Goal: Task Accomplishment & Management: Complete application form

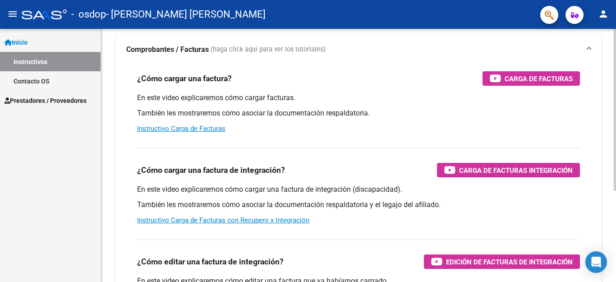
scroll to position [90, 0]
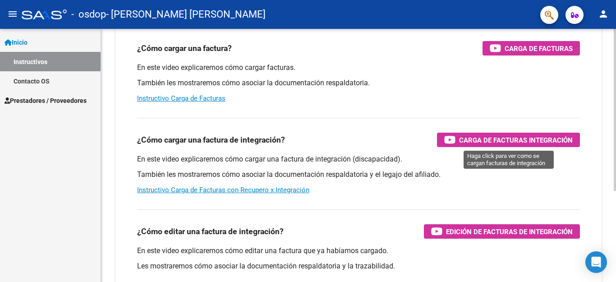
click at [488, 136] on span "Carga de Facturas Integración" at bounding box center [516, 139] width 114 height 11
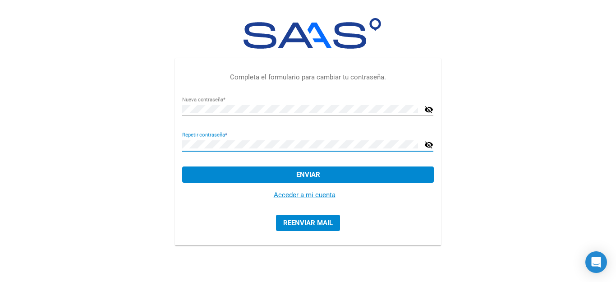
click at [250, 173] on button "Enviar" at bounding box center [307, 175] width 251 height 16
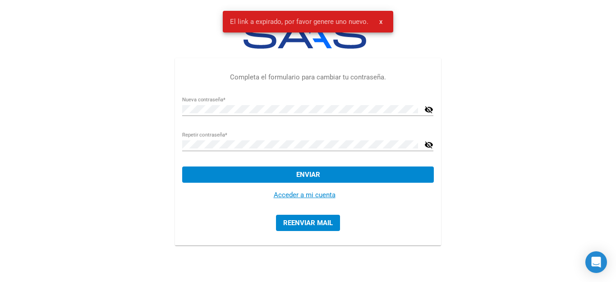
click at [292, 194] on link "Acceder a mi cuenta" at bounding box center [305, 195] width 62 height 8
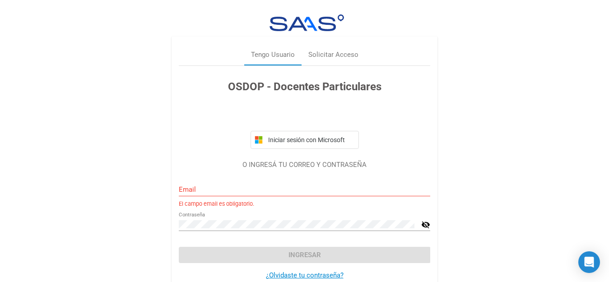
click at [202, 183] on div "Email" at bounding box center [304, 186] width 251 height 19
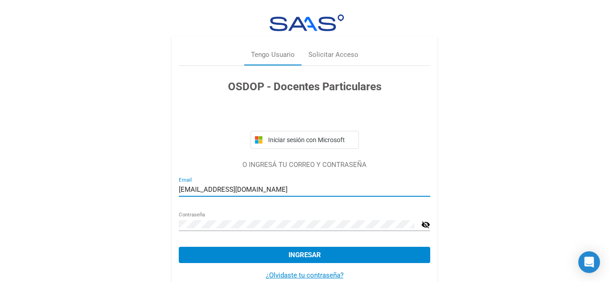
type input "[EMAIL_ADDRESS][DOMAIN_NAME]"
click at [285, 250] on button "Ingresar" at bounding box center [304, 255] width 251 height 16
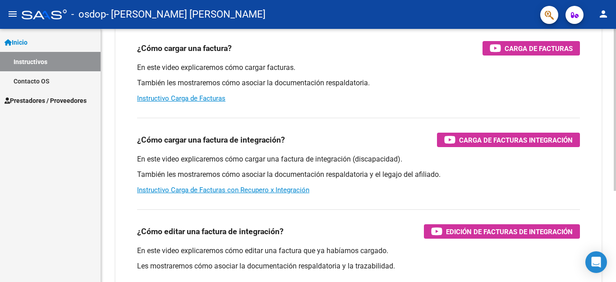
scroll to position [120, 0]
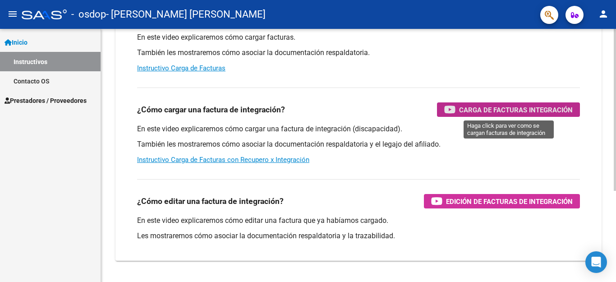
click at [486, 107] on span "Carga de Facturas Integración" at bounding box center [516, 109] width 114 height 11
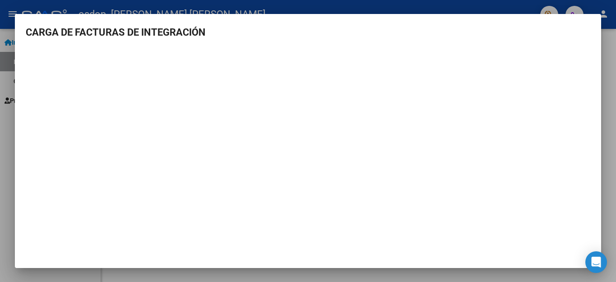
click at [605, 53] on div at bounding box center [308, 141] width 616 height 282
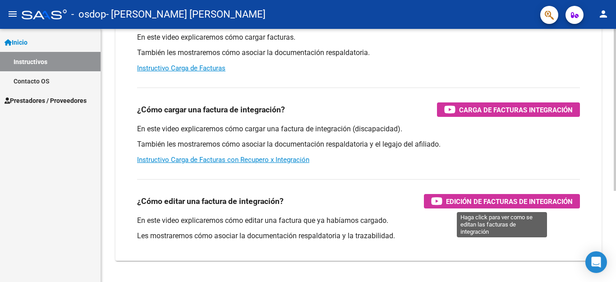
click at [510, 197] on span "Edición de Facturas de integración" at bounding box center [509, 201] width 127 height 11
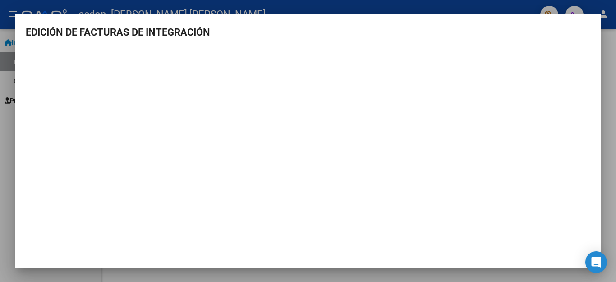
click at [609, 93] on div at bounding box center [308, 141] width 616 height 282
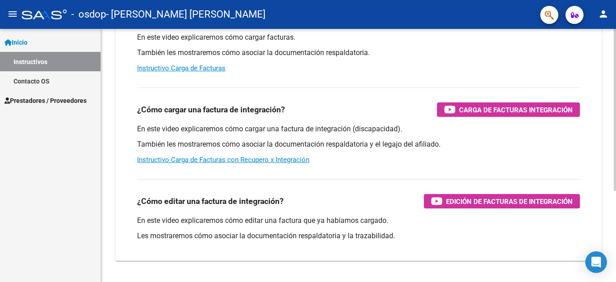
scroll to position [143, 0]
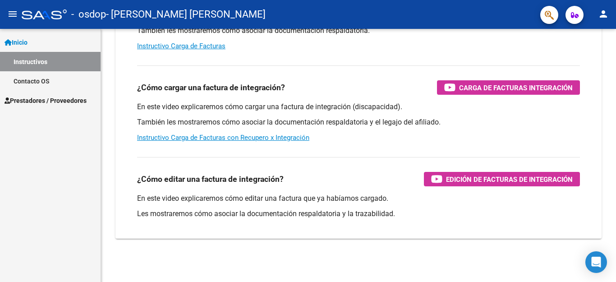
click at [34, 96] on span "Prestadores / Proveedores" at bounding box center [46, 101] width 82 height 10
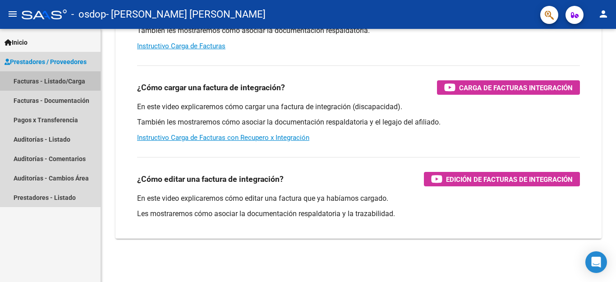
click at [23, 77] on link "Facturas - Listado/Carga" at bounding box center [50, 80] width 101 height 19
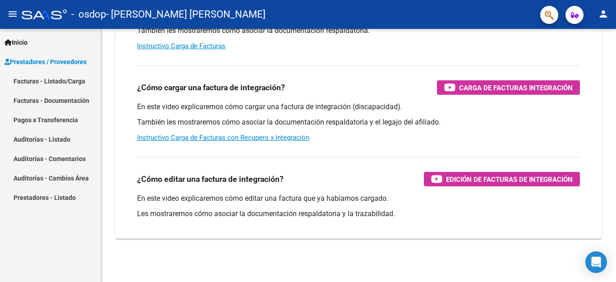
click at [73, 78] on link "Facturas - Listado/Carga" at bounding box center [50, 80] width 101 height 19
click at [65, 98] on link "Facturas - Documentación" at bounding box center [50, 100] width 101 height 19
click at [28, 195] on link "Prestadores - Listado" at bounding box center [50, 197] width 101 height 19
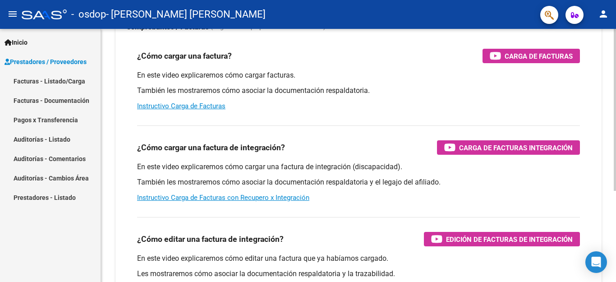
scroll to position [22, 0]
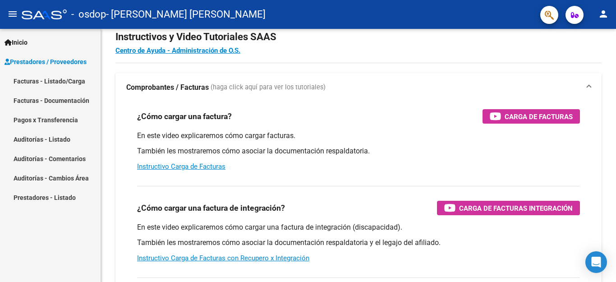
click at [51, 59] on span "Prestadores / Proveedores" at bounding box center [46, 62] width 82 height 10
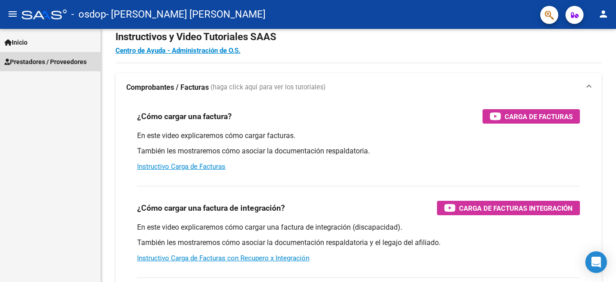
click at [51, 59] on span "Prestadores / Proveedores" at bounding box center [46, 62] width 82 height 10
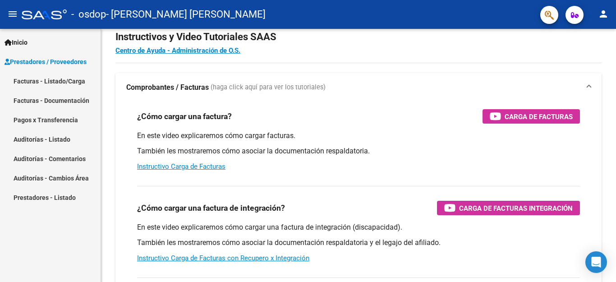
click at [26, 79] on link "Facturas - Listado/Carga" at bounding box center [50, 80] width 101 height 19
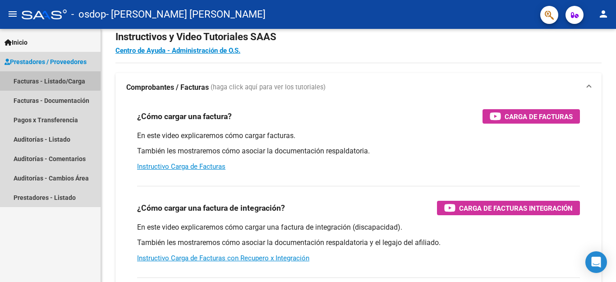
click at [26, 79] on link "Facturas - Listado/Carga" at bounding box center [50, 80] width 101 height 19
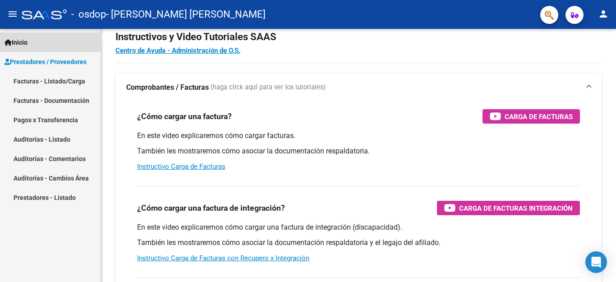
click at [20, 39] on span "Inicio" at bounding box center [16, 42] width 23 height 10
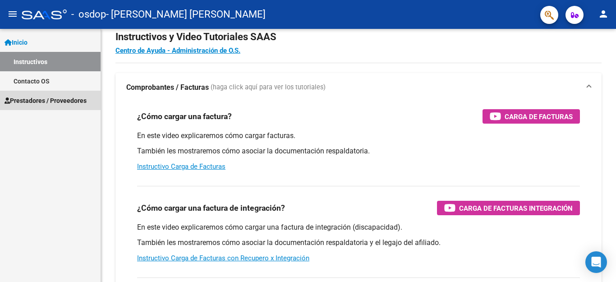
click at [29, 97] on span "Prestadores / Proveedores" at bounding box center [46, 101] width 82 height 10
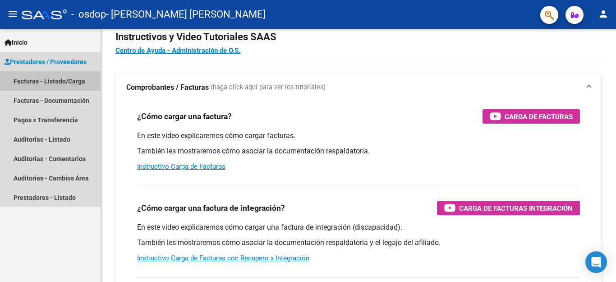
click at [27, 78] on link "Facturas - Listado/Carga" at bounding box center [50, 80] width 101 height 19
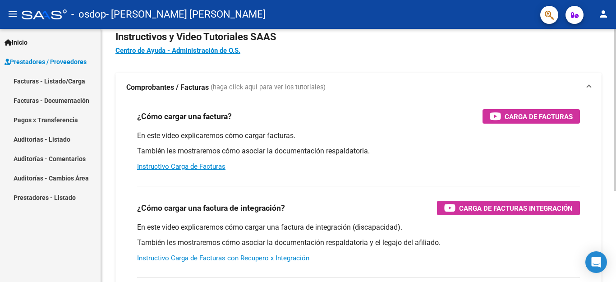
click at [589, 84] on span at bounding box center [590, 88] width 4 height 10
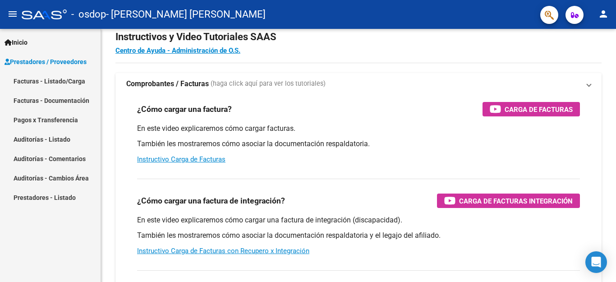
scroll to position [0, 0]
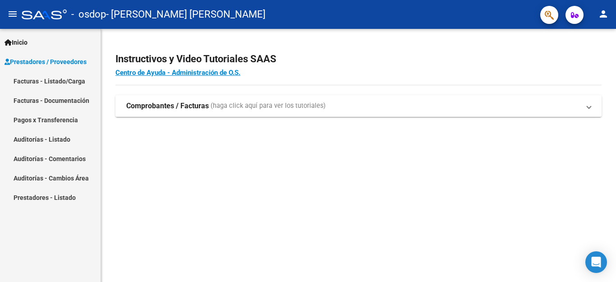
click at [161, 105] on strong "Comprobantes / Facturas" at bounding box center [167, 106] width 83 height 10
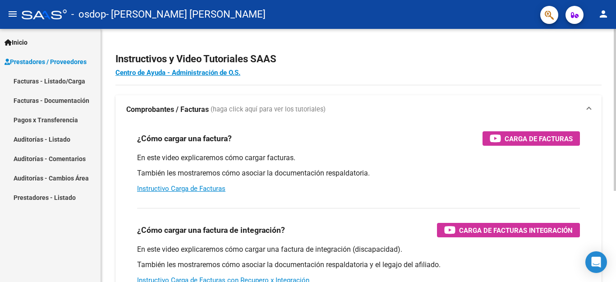
click at [161, 105] on strong "Comprobantes / Facturas" at bounding box center [167, 110] width 83 height 10
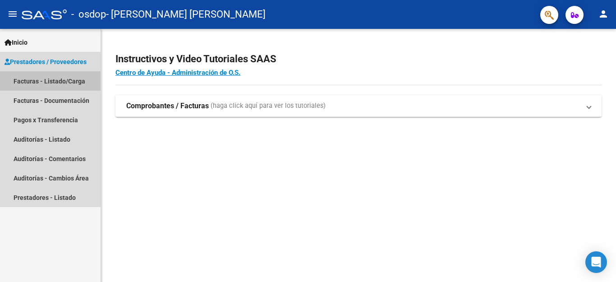
click at [36, 78] on link "Facturas - Listado/Carga" at bounding box center [50, 80] width 101 height 19
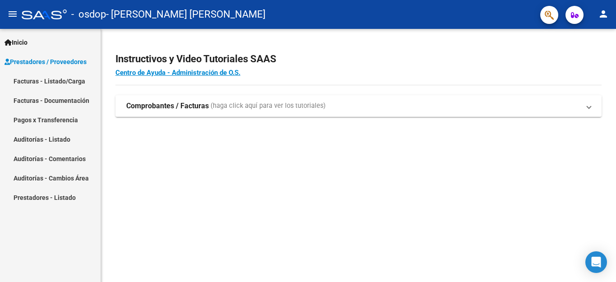
click at [31, 98] on link "Facturas - Documentación" at bounding box center [50, 100] width 101 height 19
click at [131, 70] on link "Centro de Ayuda - Administración de O.S." at bounding box center [178, 73] width 125 height 8
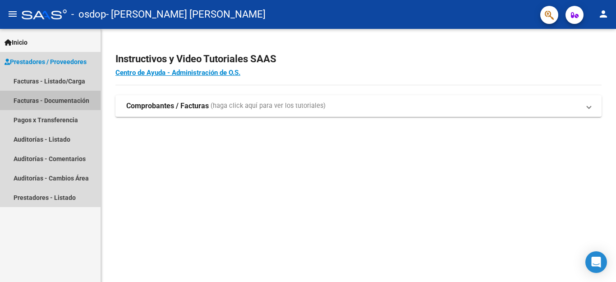
click at [27, 97] on link "Facturas - Documentación" at bounding box center [50, 100] width 101 height 19
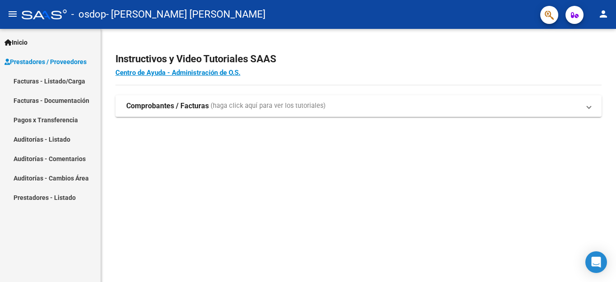
click at [27, 97] on link "Facturas - Documentación" at bounding box center [50, 100] width 101 height 19
click at [30, 119] on link "Pagos x Transferencia" at bounding box center [50, 119] width 101 height 19
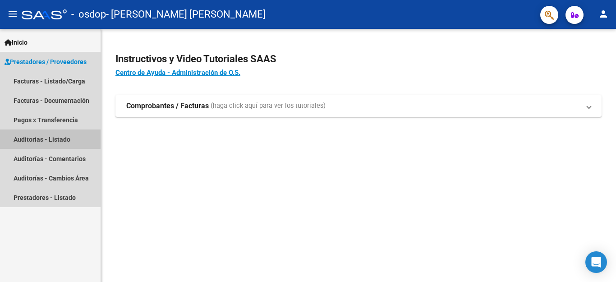
click at [30, 138] on link "Auditorías - Listado" at bounding box center [50, 139] width 101 height 19
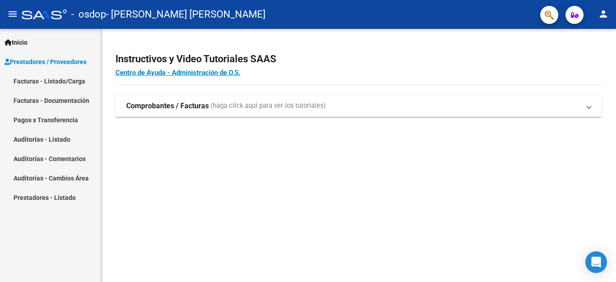
drag, startPoint x: 23, startPoint y: 193, endPoint x: 27, endPoint y: 78, distance: 115.6
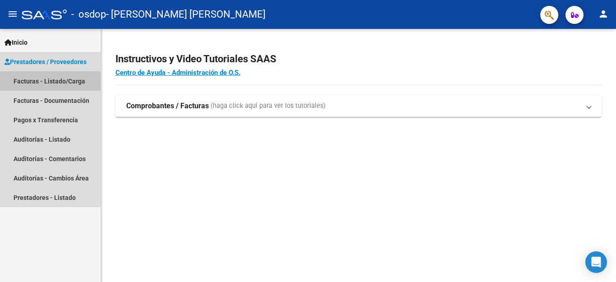
drag, startPoint x: 27, startPoint y: 78, endPoint x: 14, endPoint y: 80, distance: 13.8
click at [14, 80] on link "Facturas - Listado/Carga" at bounding box center [50, 80] width 101 height 19
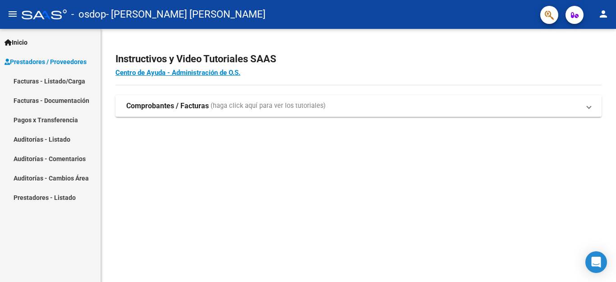
click at [36, 77] on link "Facturas - Listado/Carga" at bounding box center [50, 80] width 101 height 19
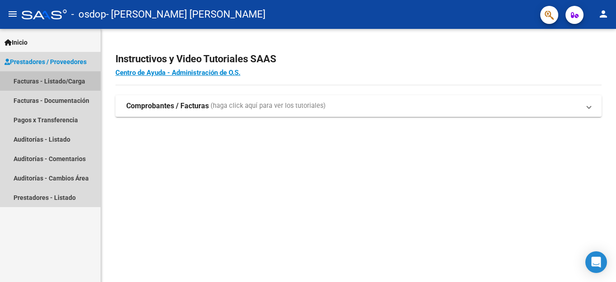
click at [36, 77] on link "Facturas - Listado/Carga" at bounding box center [50, 80] width 101 height 19
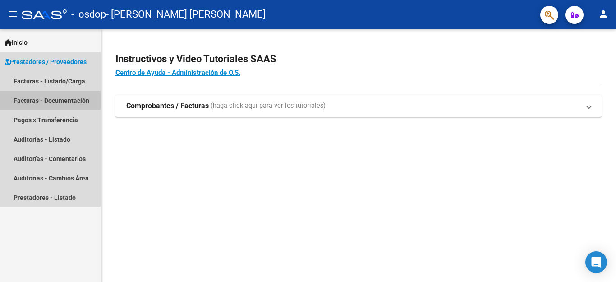
click at [40, 100] on link "Facturas - Documentación" at bounding box center [50, 100] width 101 height 19
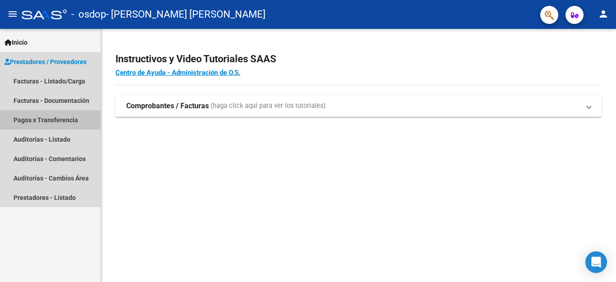
click at [43, 120] on link "Pagos x Transferencia" at bounding box center [50, 119] width 101 height 19
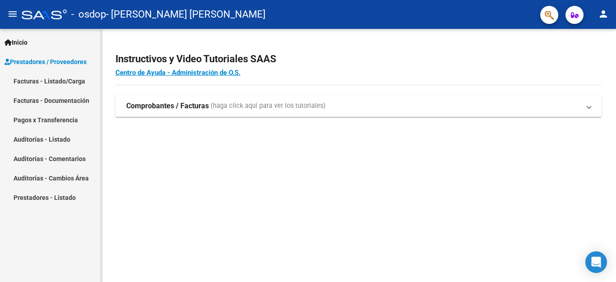
click at [45, 138] on link "Auditorías - Listado" at bounding box center [50, 139] width 101 height 19
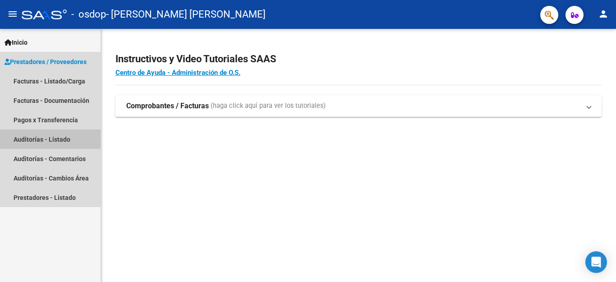
click at [45, 138] on link "Auditorías - Listado" at bounding box center [50, 139] width 101 height 19
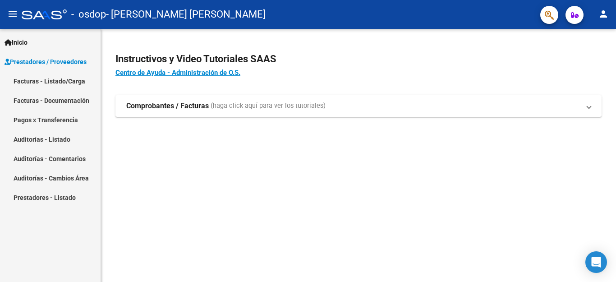
click at [47, 159] on link "Auditorías - Comentarios" at bounding box center [50, 158] width 101 height 19
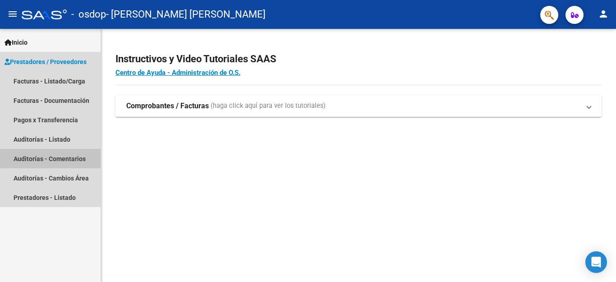
click at [47, 159] on link "Auditorías - Comentarios" at bounding box center [50, 158] width 101 height 19
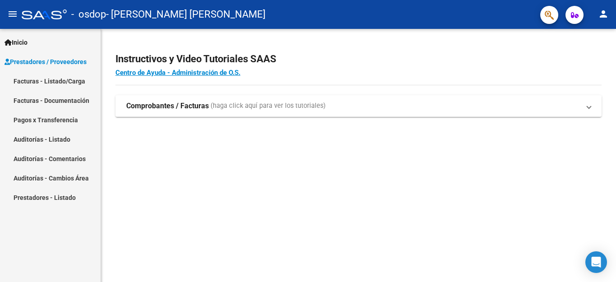
drag, startPoint x: 595, startPoint y: 0, endPoint x: 323, endPoint y: 69, distance: 280.3
click at [323, 69] on h4 "Centro de Ayuda - Administración de O.S." at bounding box center [359, 73] width 486 height 10
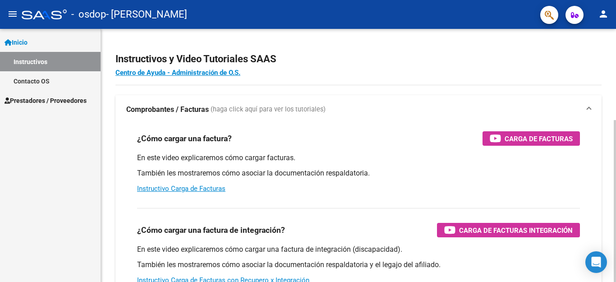
click at [604, 64] on div "Instructivos y Video Tutoriales SAAS Centro de Ayuda - Administración de O.S. C…" at bounding box center [358, 227] width 515 height 396
click at [46, 100] on span "Prestadores / Proveedores" at bounding box center [46, 101] width 82 height 10
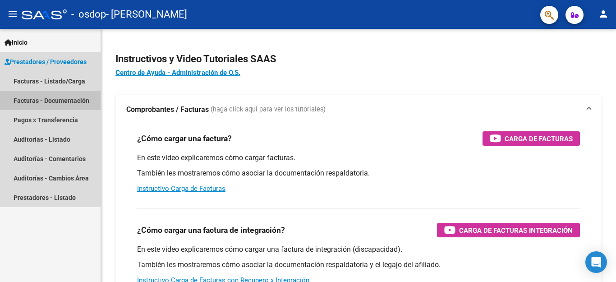
click at [37, 98] on link "Facturas - Documentación" at bounding box center [50, 100] width 101 height 19
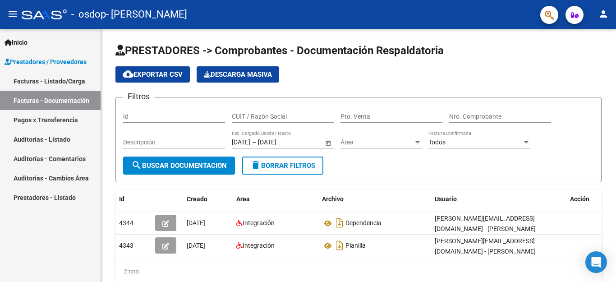
click at [64, 79] on link "Facturas - Listado/Carga" at bounding box center [50, 80] width 101 height 19
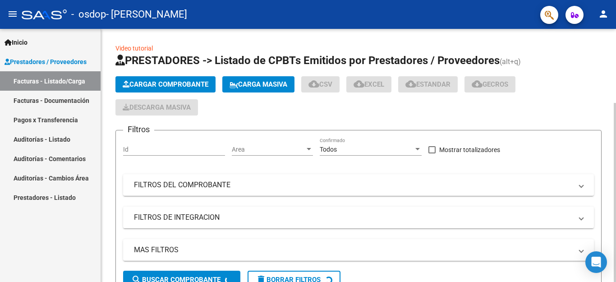
click at [158, 80] on span "Cargar Comprobante" at bounding box center [166, 84] width 86 height 8
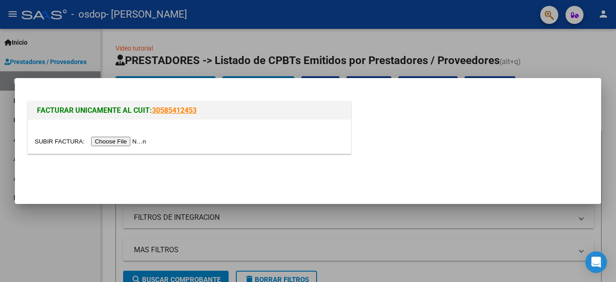
click at [138, 140] on input "file" at bounding box center [92, 141] width 114 height 9
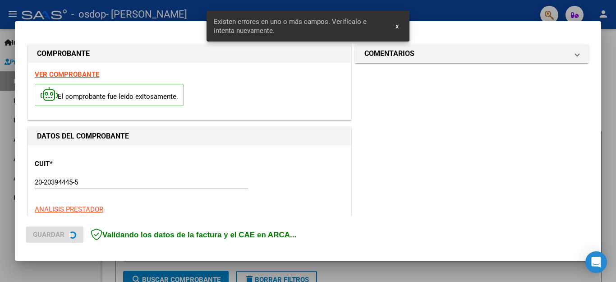
scroll to position [223, 0]
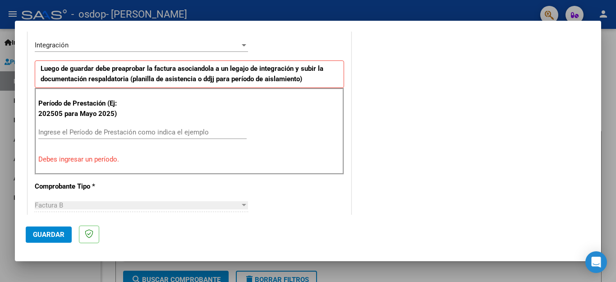
click at [94, 132] on input "Ingrese el Período de Prestación como indica el ejemplo" at bounding box center [142, 132] width 208 height 8
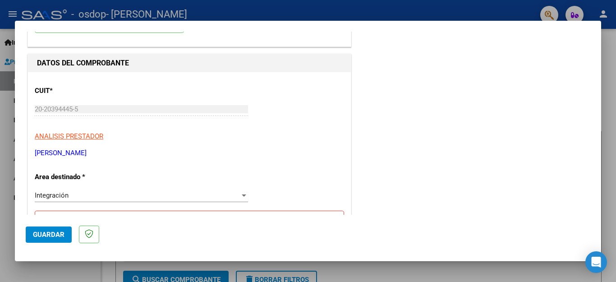
scroll to position [102, 0]
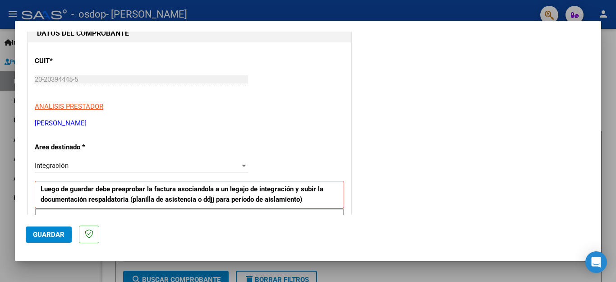
click at [233, 165] on div "Integración" at bounding box center [137, 166] width 205 height 8
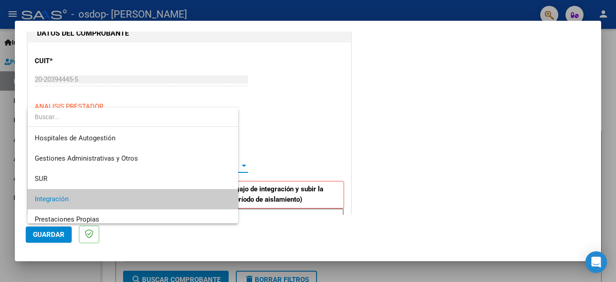
scroll to position [33, 0]
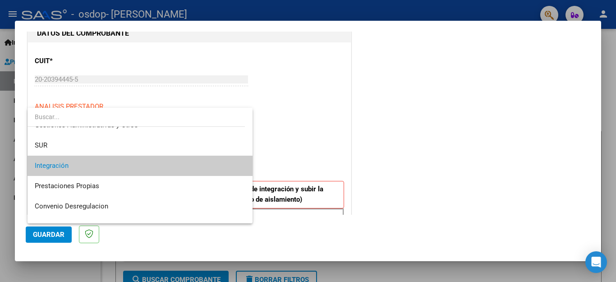
click at [232, 167] on span "Integración" at bounding box center [140, 166] width 211 height 20
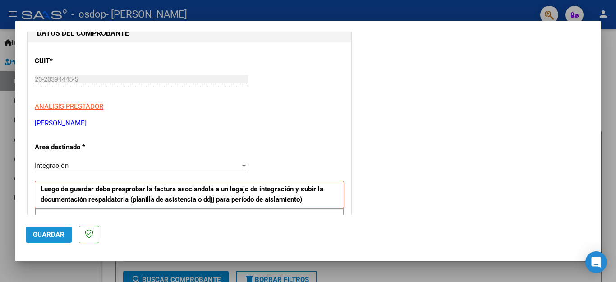
click at [47, 229] on button "Guardar" at bounding box center [49, 235] width 46 height 16
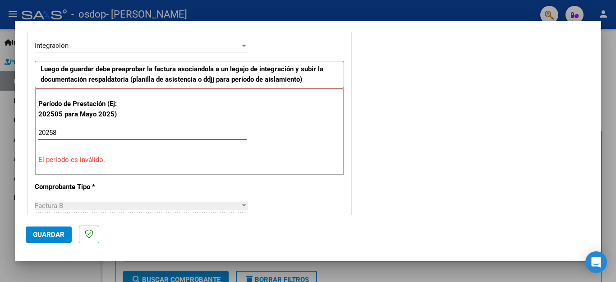
click at [52, 130] on input "20258" at bounding box center [142, 133] width 208 height 8
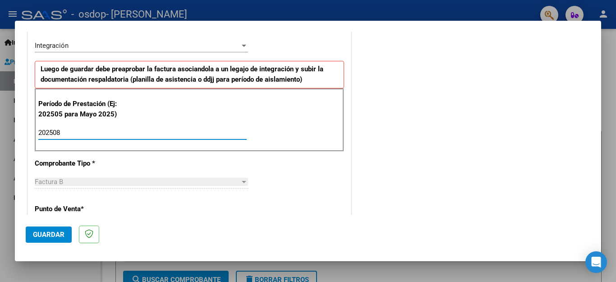
type input "202508"
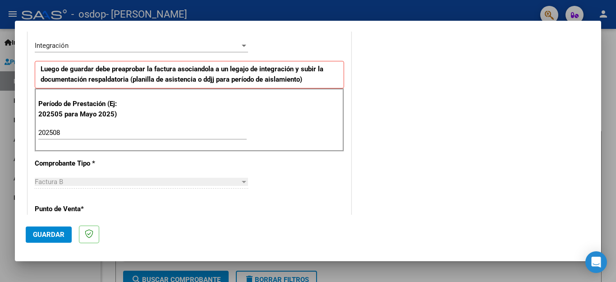
click at [242, 181] on div at bounding box center [244, 182] width 5 height 2
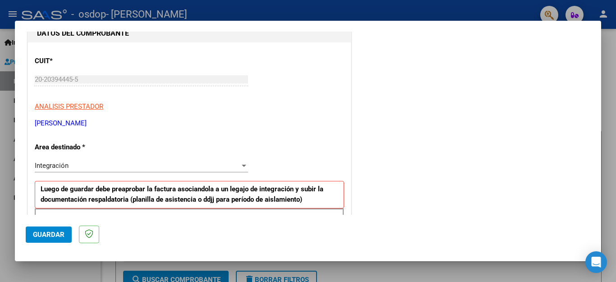
scroll to position [132, 0]
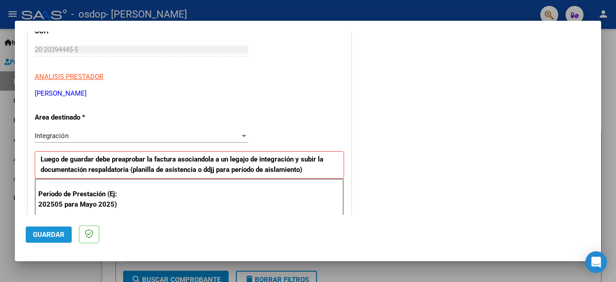
click at [44, 229] on button "Guardar" at bounding box center [49, 235] width 46 height 16
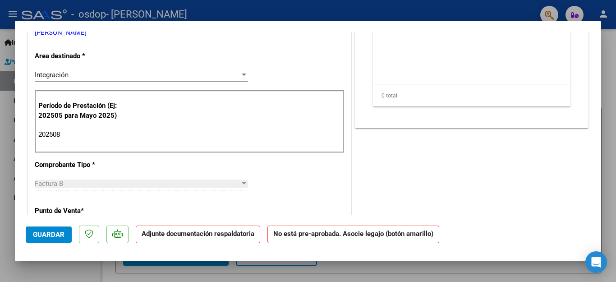
scroll to position [241, 0]
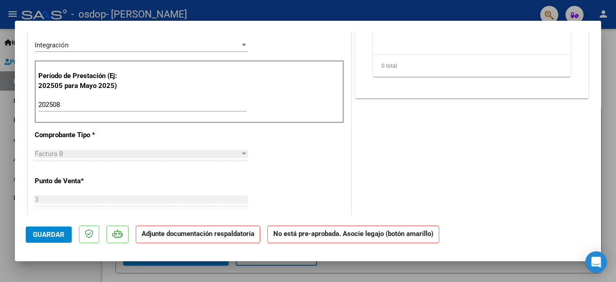
click at [234, 154] on div "Factura B" at bounding box center [137, 154] width 205 height 8
click at [240, 153] on div at bounding box center [244, 153] width 8 height 7
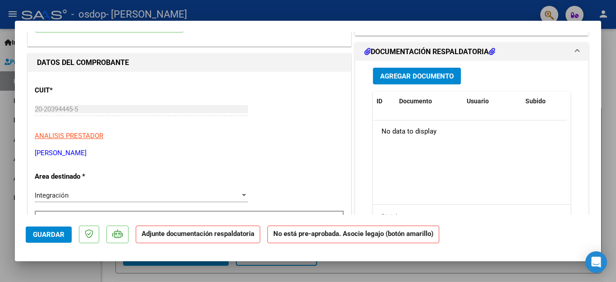
scroll to position [0, 0]
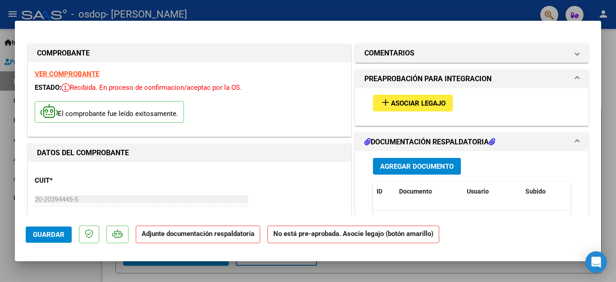
click at [404, 102] on span "Asociar Legajo" at bounding box center [418, 103] width 55 height 8
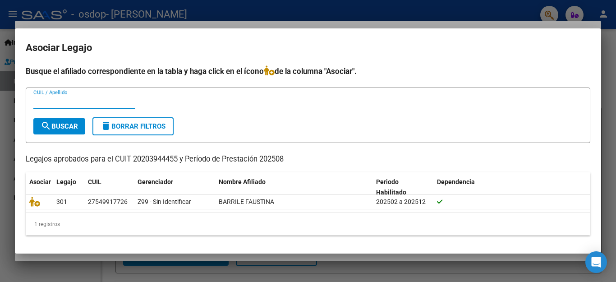
click at [74, 103] on input "CUIL / Apellido" at bounding box center [84, 102] width 102 height 8
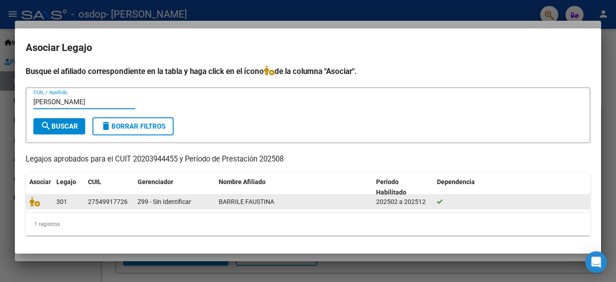
type input "BARRILE"
click at [59, 202] on span "301" at bounding box center [61, 201] width 11 height 7
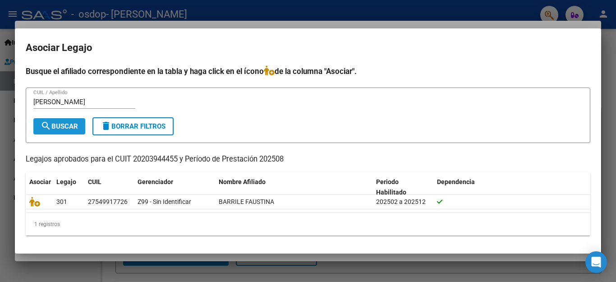
click at [69, 123] on span "search Buscar" at bounding box center [59, 126] width 37 height 8
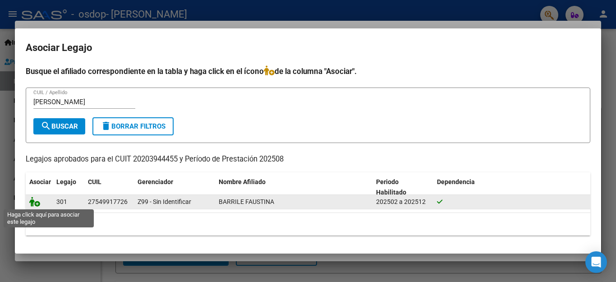
click at [34, 199] on icon at bounding box center [34, 202] width 11 height 10
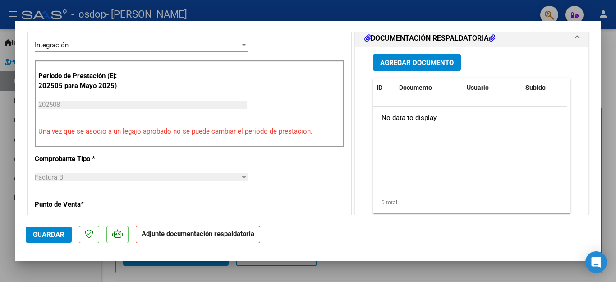
scroll to position [271, 0]
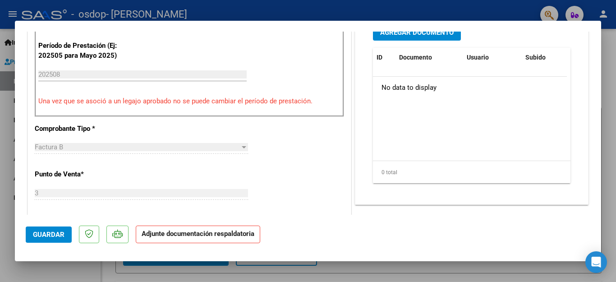
click at [242, 148] on div at bounding box center [244, 147] width 5 height 2
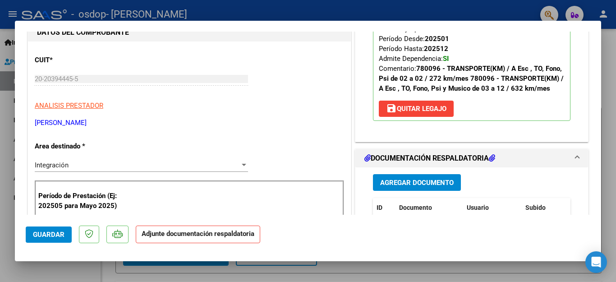
scroll to position [211, 0]
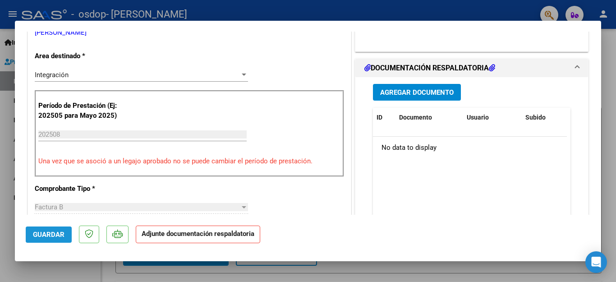
click at [46, 232] on span "Guardar" at bounding box center [49, 235] width 32 height 8
click at [408, 97] on span "Agregar Documento" at bounding box center [417, 92] width 74 height 8
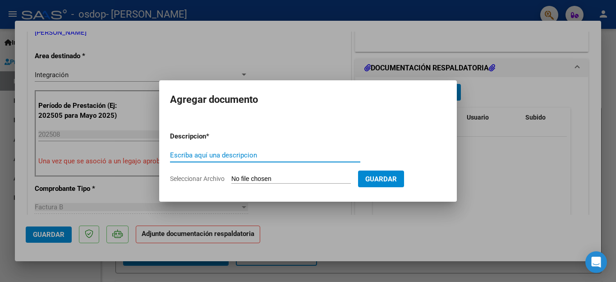
click at [190, 154] on input "Escriba aquí una descripcion" at bounding box center [265, 155] width 190 height 8
type input "PLANILLA ASISTENCIA"
click at [269, 179] on input "Seleccionar Archivo" at bounding box center [292, 179] width 120 height 9
type input "C:\fakepath\002 (93).pdf"
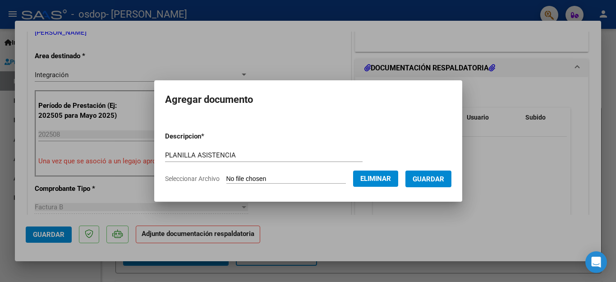
click at [425, 177] on span "Guardar" at bounding box center [429, 179] width 32 height 8
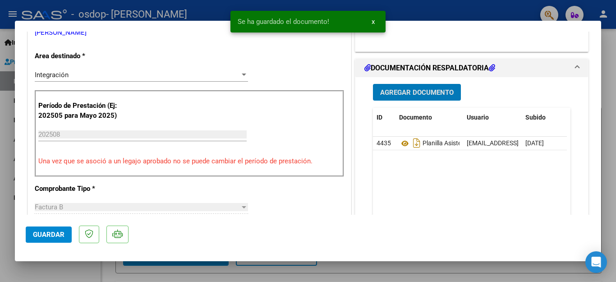
click at [411, 97] on span "Agregar Documento" at bounding box center [417, 92] width 74 height 8
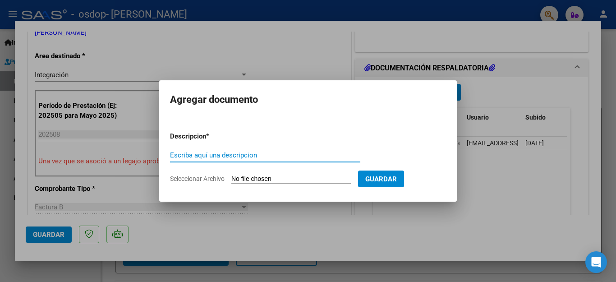
click at [292, 55] on div at bounding box center [308, 141] width 616 height 282
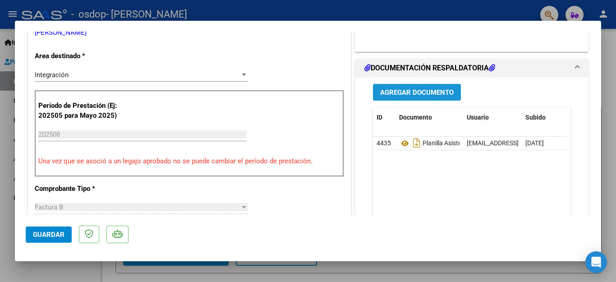
click at [408, 97] on button "Agregar Documento" at bounding box center [417, 92] width 88 height 17
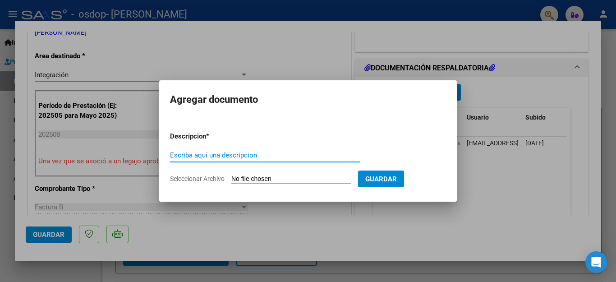
click at [242, 154] on input "Escriba aquí una descripcion" at bounding box center [265, 155] width 190 height 8
type input "DEPENDENCIA"
click at [270, 180] on input "Seleccionar Archivo" at bounding box center [292, 179] width 120 height 9
type input "C:\fakepath\002 (93).pdf"
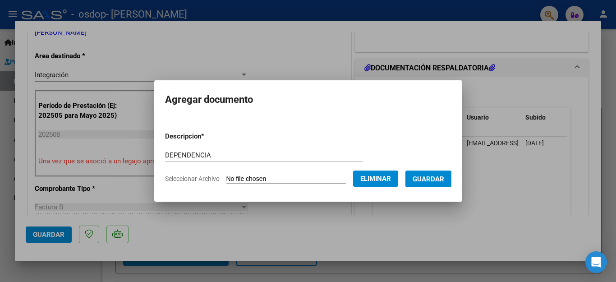
click at [432, 178] on span "Guardar" at bounding box center [429, 179] width 32 height 8
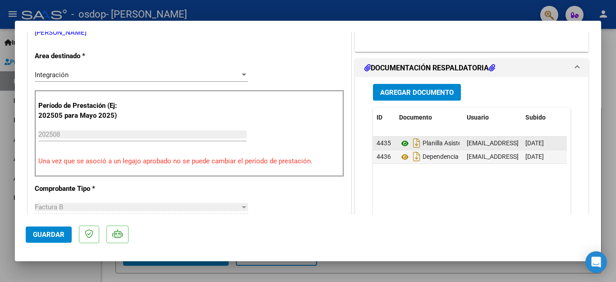
drag, startPoint x: 423, startPoint y: 152, endPoint x: 398, endPoint y: 153, distance: 25.3
drag, startPoint x: 398, startPoint y: 153, endPoint x: 383, endPoint y: 153, distance: 15.4
click at [383, 147] on span "4435" at bounding box center [384, 142] width 14 height 7
click at [412, 150] on icon "Descargar documento" at bounding box center [417, 143] width 12 height 14
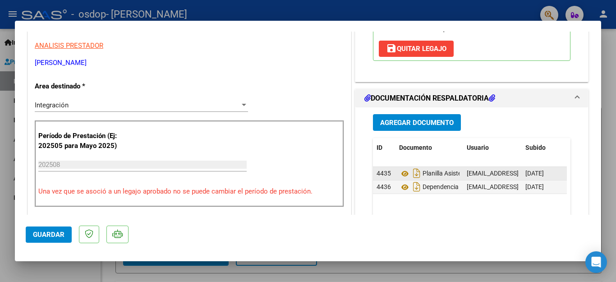
scroll to position [150, 0]
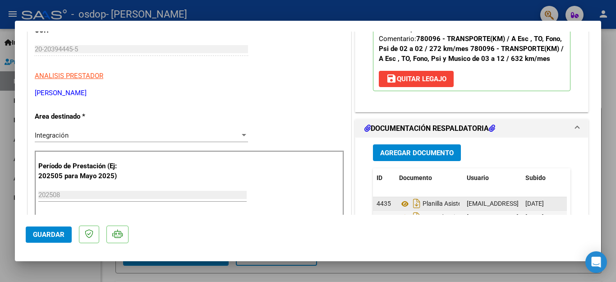
click at [490, 132] on icon at bounding box center [492, 128] width 6 height 7
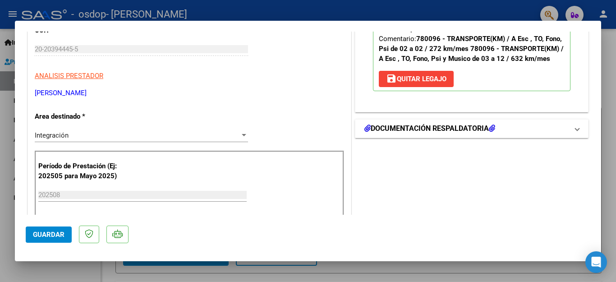
click at [490, 132] on icon at bounding box center [492, 128] width 6 height 7
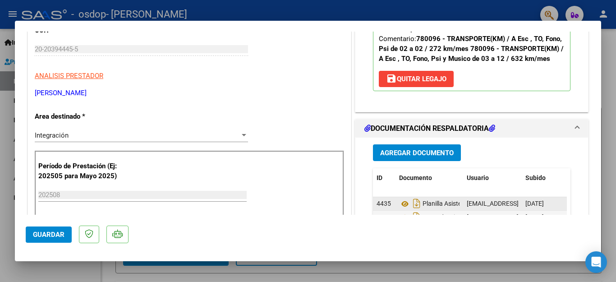
scroll to position [211, 0]
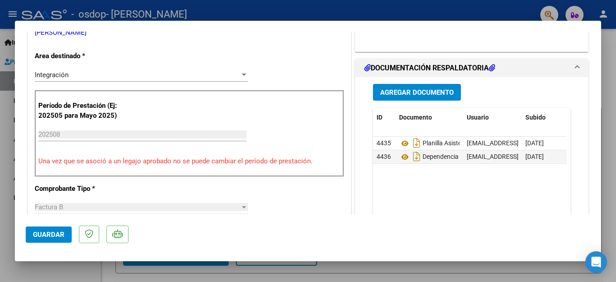
drag, startPoint x: 488, startPoint y: 155, endPoint x: 361, endPoint y: 142, distance: 127.4
click at [361, 142] on div "Agregar Documento ID Documento Usuario Subido Acción 4435 Planilla Asistencia t…" at bounding box center [472, 170] width 233 height 187
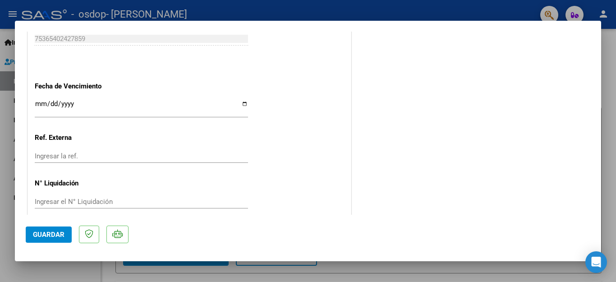
scroll to position [553, 0]
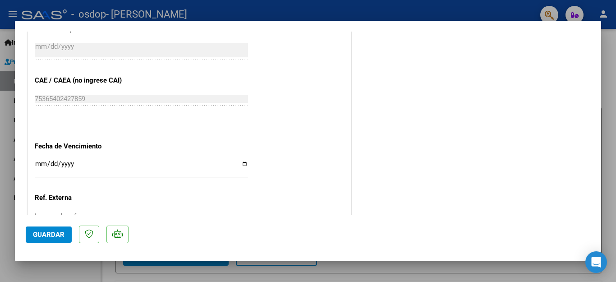
click at [241, 160] on input "Ingresar la fecha" at bounding box center [141, 167] width 213 height 14
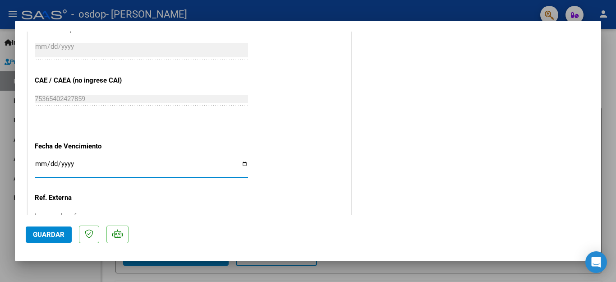
type input "2025-09-18"
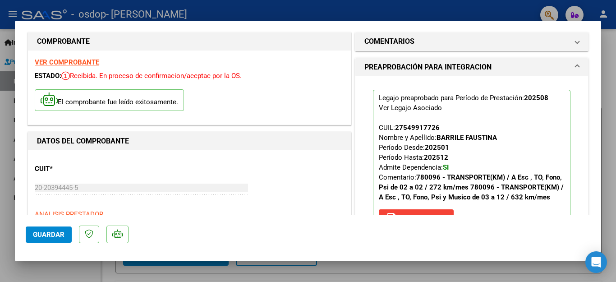
scroll to position [0, 0]
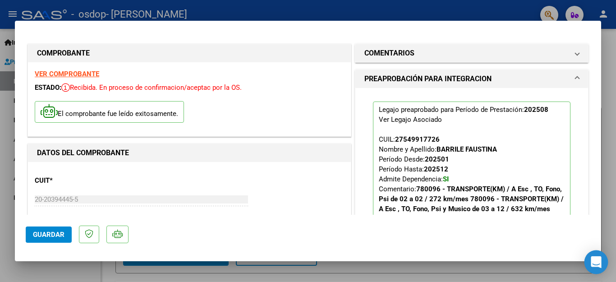
click at [595, 261] on icon "Open Intercom Messenger" at bounding box center [596, 262] width 10 height 12
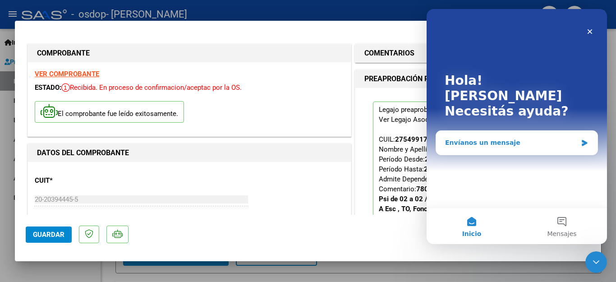
click at [484, 138] on div "Envíanos un mensaje" at bounding box center [511, 142] width 132 height 9
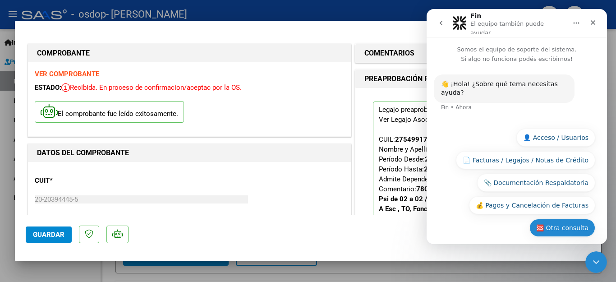
click at [565, 219] on button "🆘 Otra consulta" at bounding box center [563, 228] width 66 height 18
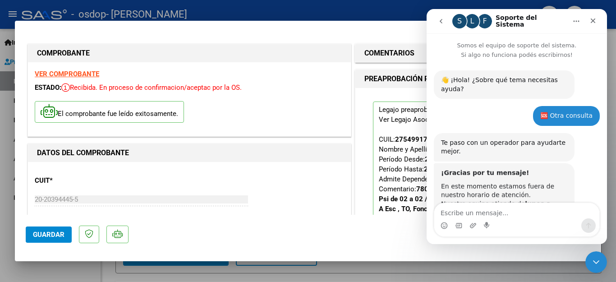
scroll to position [51, 0]
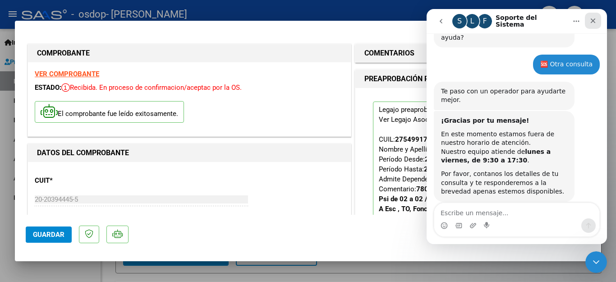
click at [593, 18] on icon "Cerrar" at bounding box center [593, 20] width 7 height 7
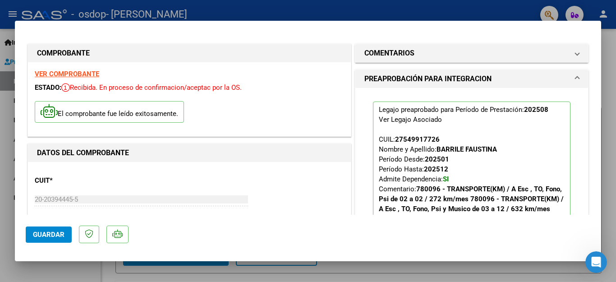
click at [6, 130] on div at bounding box center [308, 141] width 616 height 282
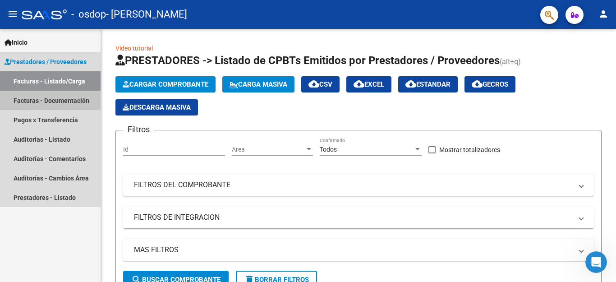
click at [31, 98] on link "Facturas - Documentación" at bounding box center [50, 100] width 101 height 19
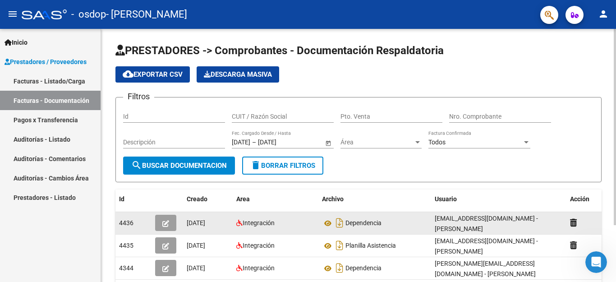
scroll to position [30, 0]
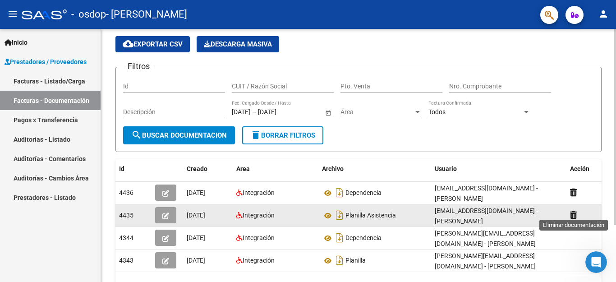
click at [574, 212] on icon at bounding box center [573, 215] width 7 height 9
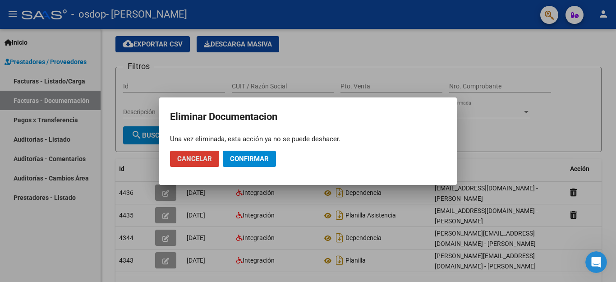
click at [253, 155] on span "Confirmar" at bounding box center [249, 159] width 39 height 8
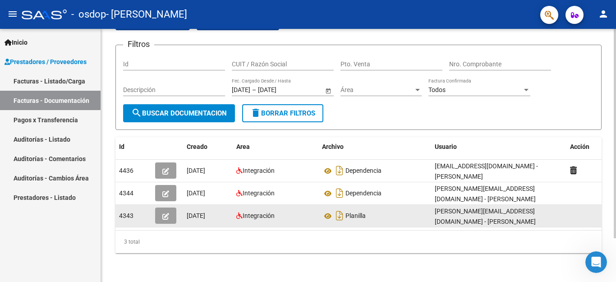
scroll to position [23, 0]
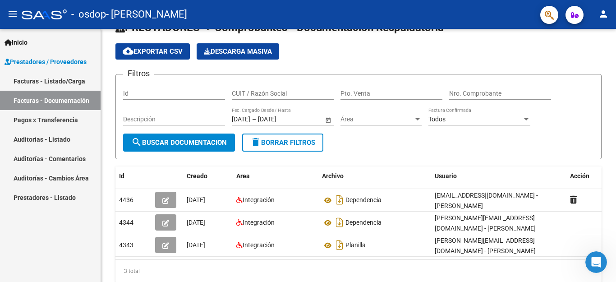
click at [24, 78] on link "Facturas - Listado/Carga" at bounding box center [50, 80] width 101 height 19
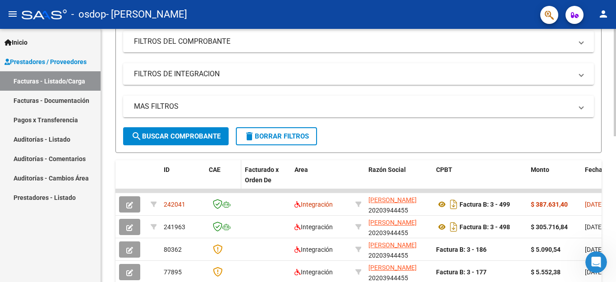
scroll to position [174, 0]
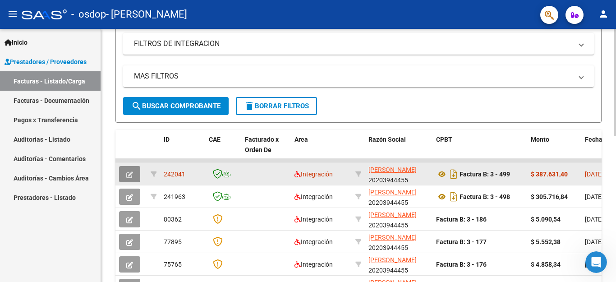
click at [130, 171] on icon "button" at bounding box center [129, 174] width 7 height 7
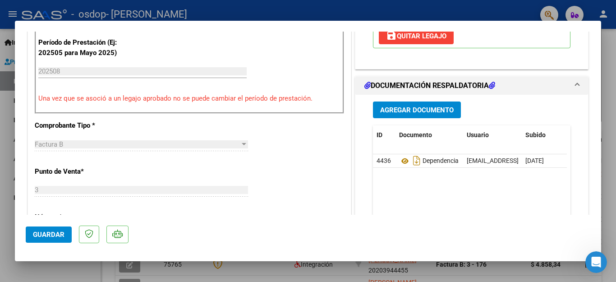
scroll to position [271, 0]
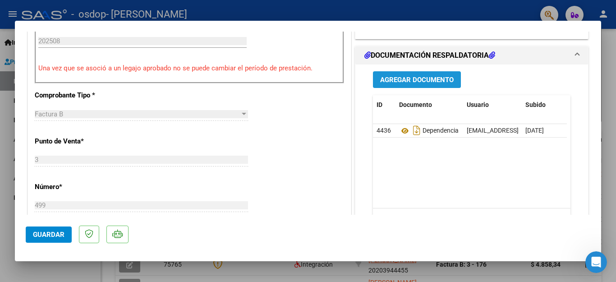
click at [418, 84] on span "Agregar Documento" at bounding box center [417, 80] width 74 height 8
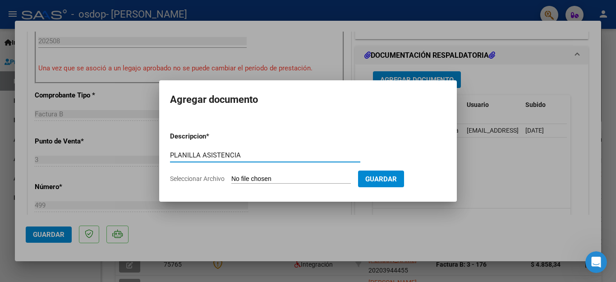
type input "PLANILLA ASISTENCIA"
click at [373, 176] on span "Guardar" at bounding box center [382, 179] width 32 height 8
click at [256, 178] on input "Seleccionar Archivo" at bounding box center [292, 179] width 120 height 9
type input "C:\fakepath\transporte agosto 2025 Barrile Faustina.pdf"
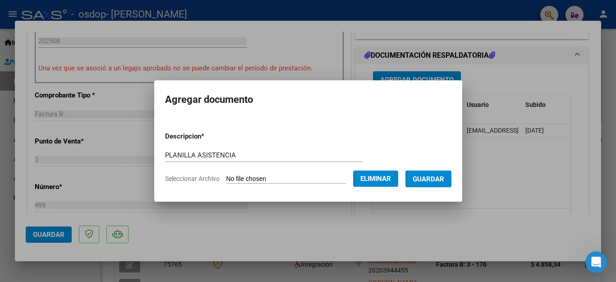
click at [429, 177] on span "Guardar" at bounding box center [429, 179] width 32 height 8
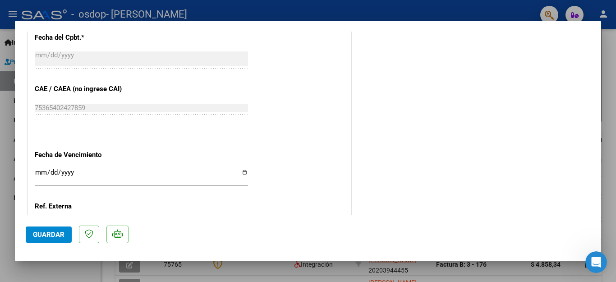
scroll to position [542, 0]
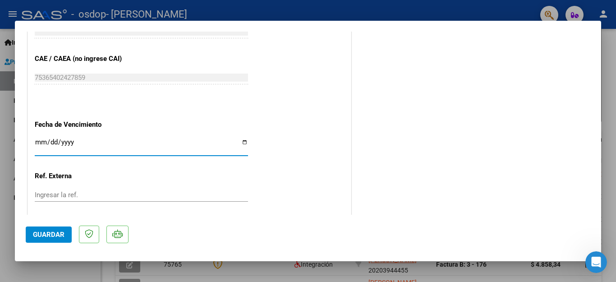
click at [241, 139] on input "Ingresar la fecha" at bounding box center [141, 146] width 213 height 14
type input "2025-09-18"
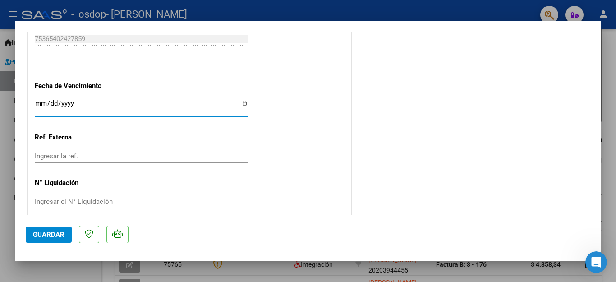
click at [46, 229] on button "Guardar" at bounding box center [49, 235] width 46 height 16
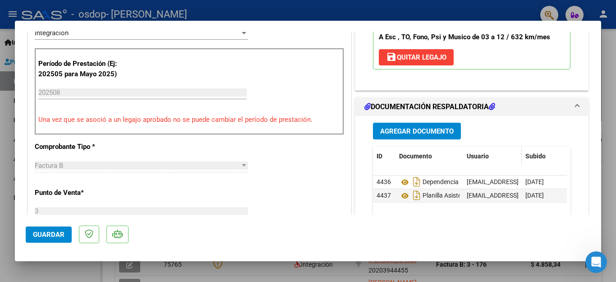
scroll to position [99, 0]
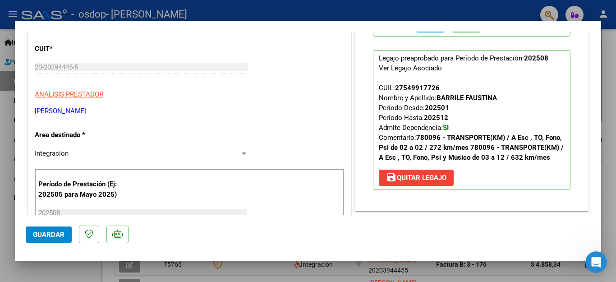
click at [48, 231] on span "Guardar" at bounding box center [49, 235] width 32 height 8
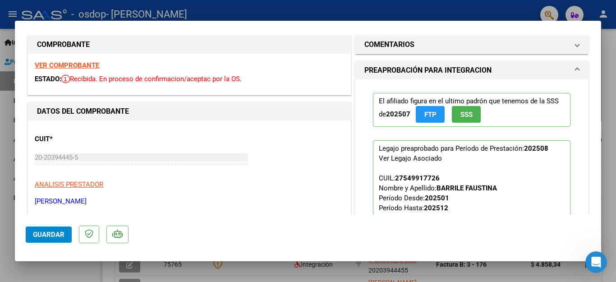
scroll to position [0, 0]
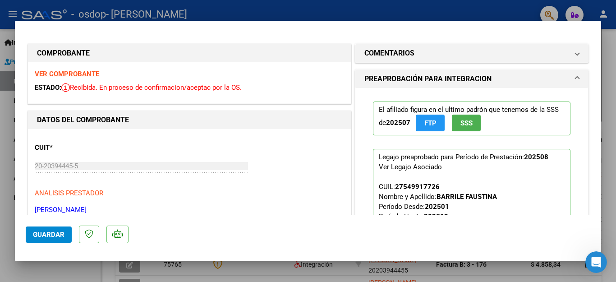
click at [609, 121] on div at bounding box center [308, 141] width 616 height 282
type input "$ 0,00"
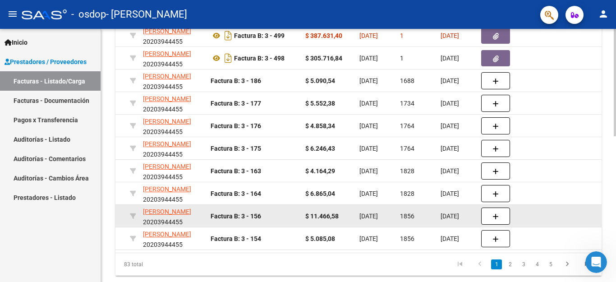
scroll to position [283, 0]
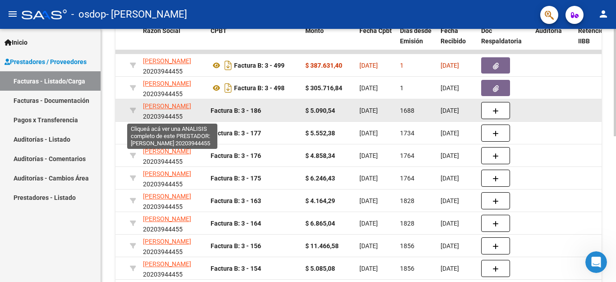
click at [164, 108] on span "ARANCIBIA HECTOR ARIEL" at bounding box center [167, 105] width 48 height 7
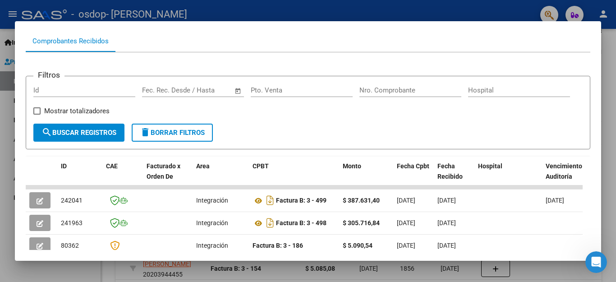
scroll to position [120, 0]
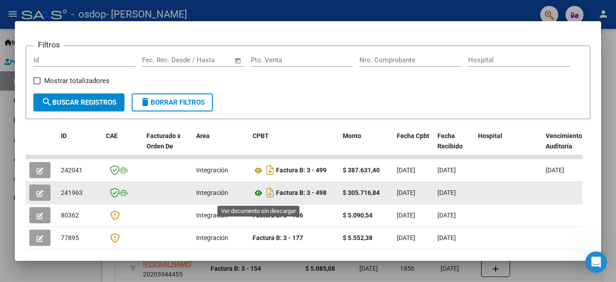
click at [256, 194] on icon at bounding box center [259, 193] width 12 height 11
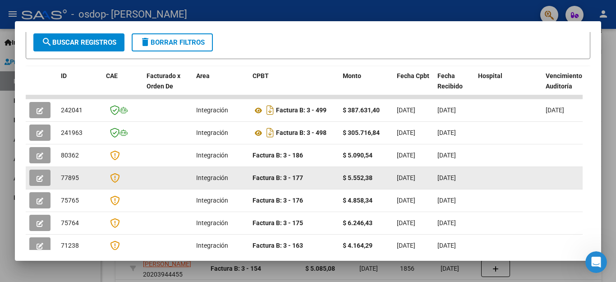
scroll to position [211, 0]
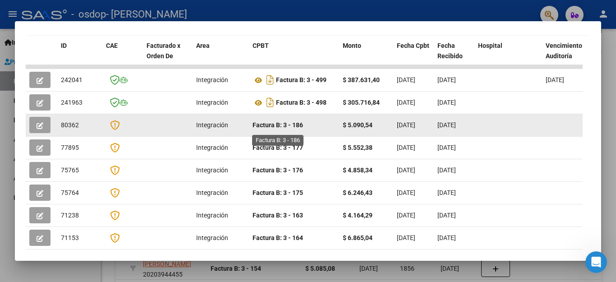
click at [281, 126] on strong "Factura B: 3 - 186" at bounding box center [278, 124] width 51 height 7
click at [282, 129] on strong "Factura B: 3 - 186" at bounding box center [278, 124] width 51 height 7
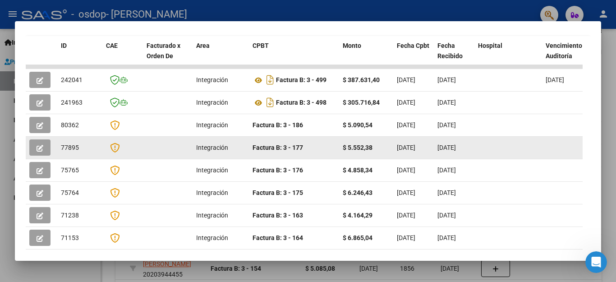
click at [40, 147] on icon "button" at bounding box center [40, 148] width 7 height 7
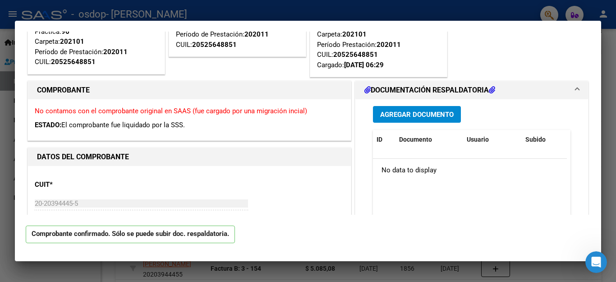
scroll to position [0, 0]
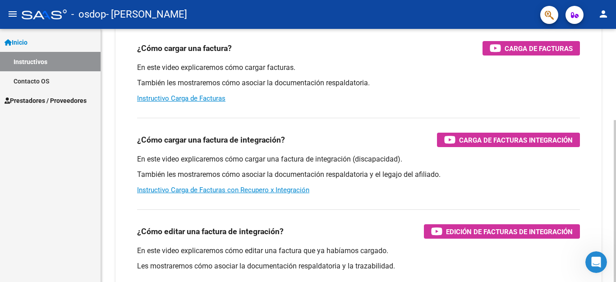
scroll to position [120, 0]
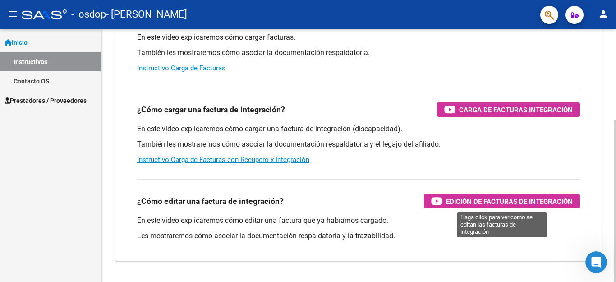
click at [459, 199] on span "Edición de Facturas de integración" at bounding box center [509, 201] width 127 height 11
